Goal: Information Seeking & Learning: Learn about a topic

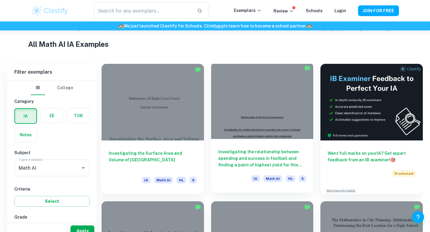
scroll to position [156, 0]
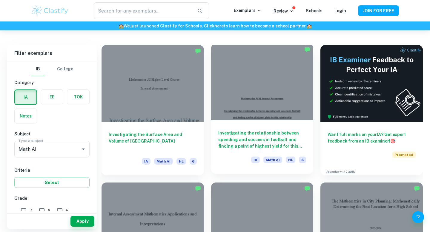
click at [260, 126] on div "Investigating the relationship between spending and success in football and fin…" at bounding box center [262, 147] width 102 height 54
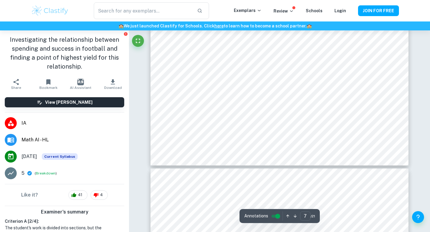
type input "8"
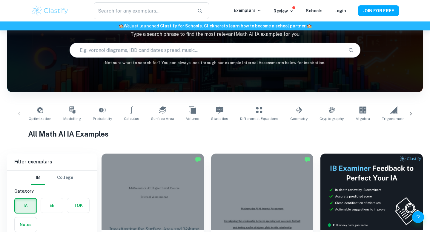
scroll to position [133, 0]
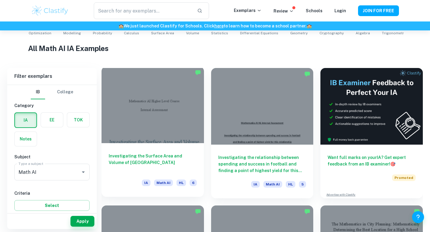
click at [153, 152] on div "Investigating the Surface Area and Volume of Lake Titicaca [GEOGRAPHIC_DATA] Ma…" at bounding box center [153, 170] width 102 height 54
